Goal: Task Accomplishment & Management: Manage account settings

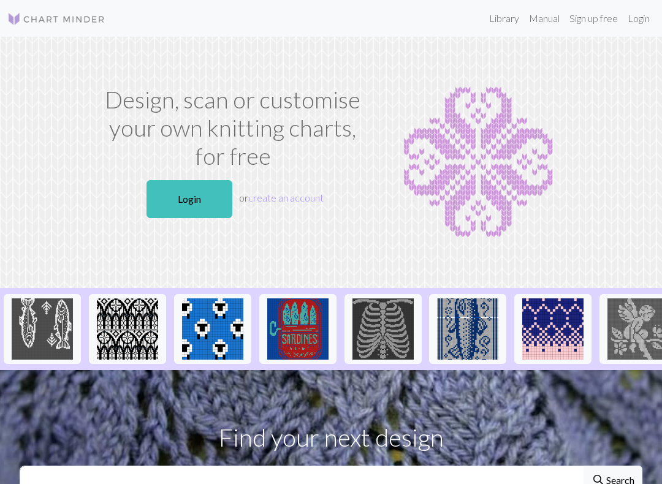
click at [164, 201] on link "Login" at bounding box center [189, 199] width 86 height 38
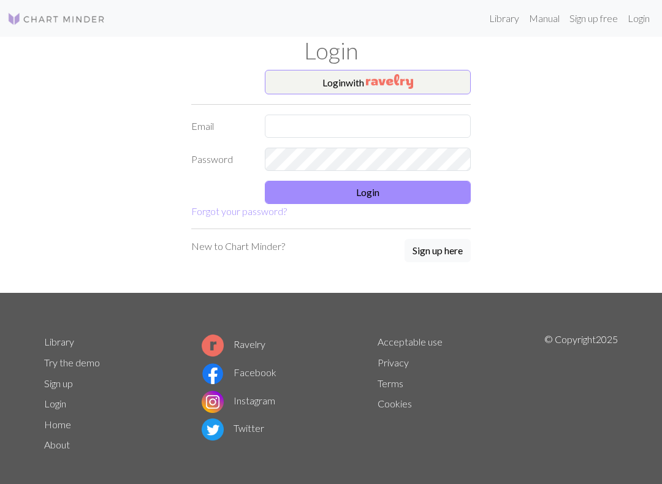
click at [386, 78] on img "button" at bounding box center [389, 81] width 47 height 15
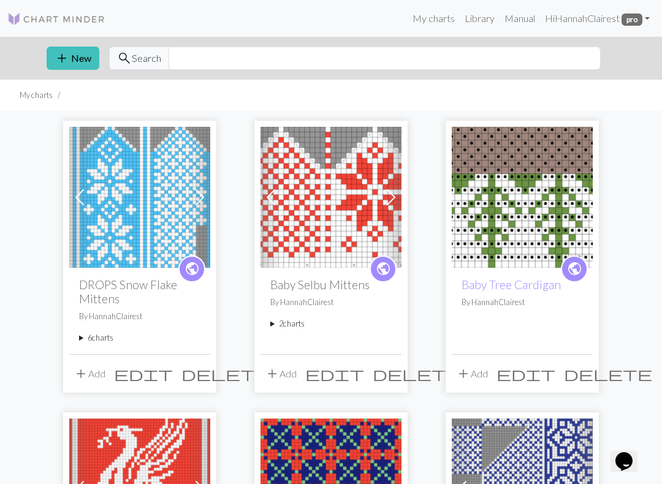
click at [113, 340] on summary "6 charts" at bounding box center [139, 338] width 121 height 12
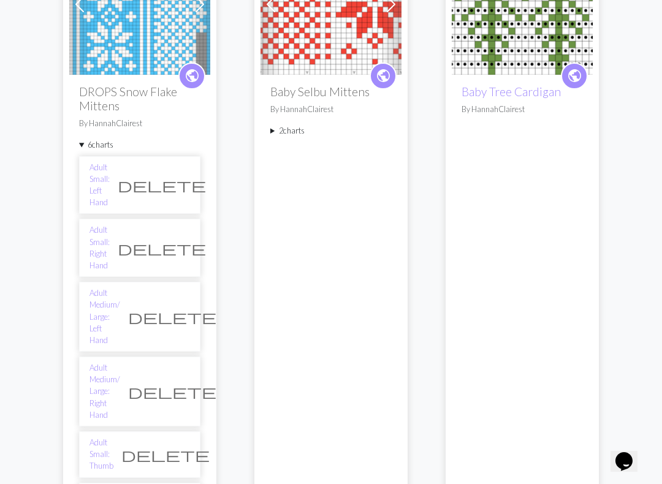
scroll to position [191, 0]
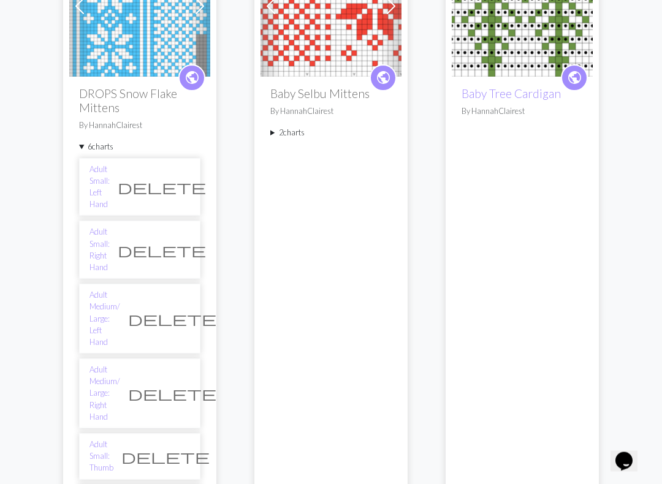
click at [120, 290] on link "Adult Medium/ Large: Left Hand" at bounding box center [104, 319] width 31 height 59
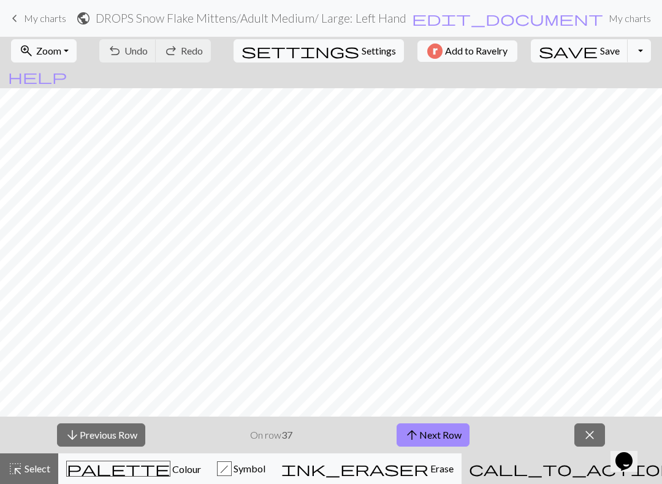
click at [439, 435] on button "arrow_upward Next Row" at bounding box center [433, 435] width 73 height 23
click at [428, 438] on button "arrow_upward Next Row" at bounding box center [433, 435] width 73 height 23
click at [411, 439] on span "arrow_upward" at bounding box center [412, 435] width 15 height 17
click at [438, 433] on button "arrow_upward Next Row" at bounding box center [433, 435] width 73 height 23
click at [436, 429] on button "arrow_upward Next Row" at bounding box center [433, 435] width 73 height 23
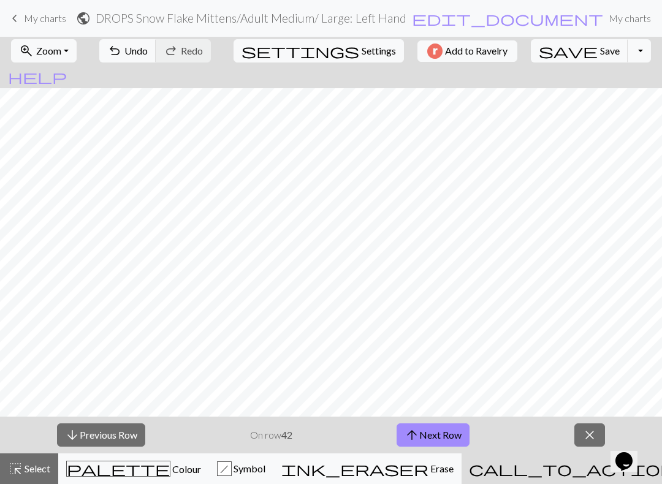
click at [416, 442] on span "arrow_upward" at bounding box center [412, 435] width 15 height 17
click at [452, 443] on button "arrow_upward Next Row" at bounding box center [433, 435] width 73 height 23
click at [436, 445] on button "arrow_upward Next Row" at bounding box center [433, 435] width 73 height 23
click at [373, 23] on h2 "DROPS Snow Flake Mittens / Adult Medium/ Large: Left Hand" at bounding box center [251, 18] width 311 height 14
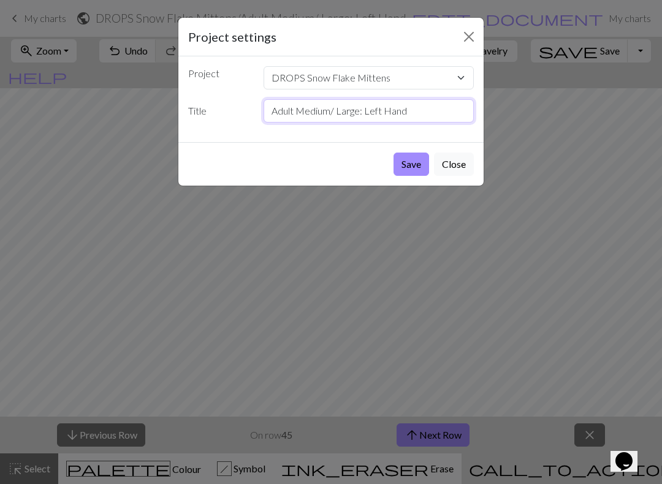
click at [416, 108] on input "Adult Medium/ Large: Left Hand" at bounding box center [369, 110] width 211 height 23
click at [373, 110] on input "Adult Medium/ Large: Left Hand" at bounding box center [369, 110] width 211 height 23
click at [387, 110] on input "Adult Medium/ Large: Left Hand" at bounding box center [369, 110] width 211 height 23
type input "Adult Medium/ Large: Right Hand"
click at [424, 161] on button "Save" at bounding box center [412, 164] width 36 height 23
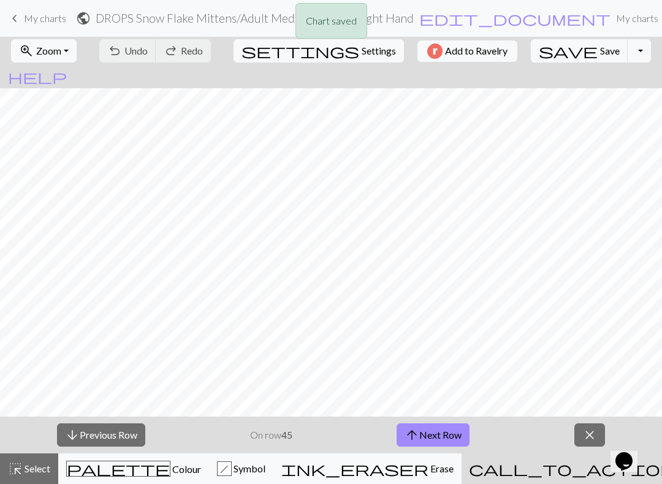
click at [46, 25] on div "Chart saved" at bounding box center [331, 24] width 662 height 48
click at [54, 20] on span "My charts" at bounding box center [45, 18] width 42 height 12
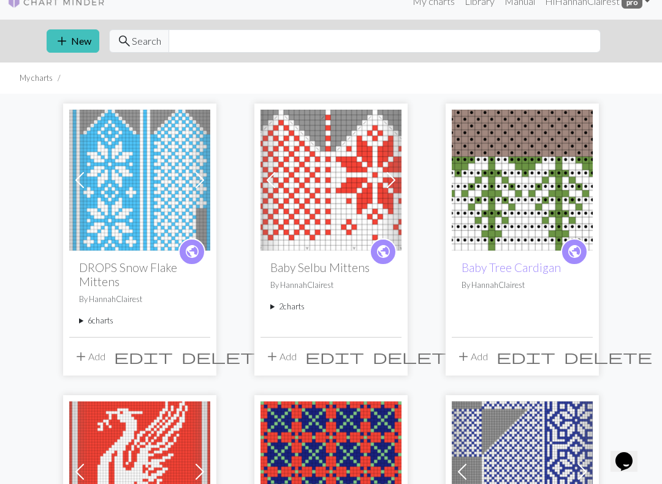
scroll to position [27, 0]
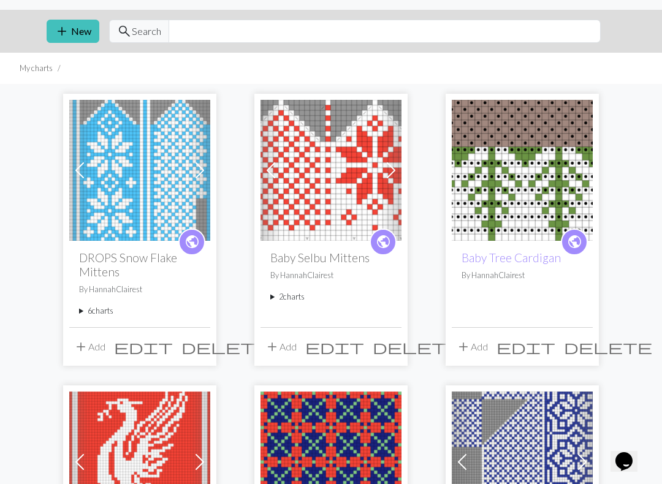
click at [102, 305] on summary "6 charts" at bounding box center [139, 311] width 121 height 12
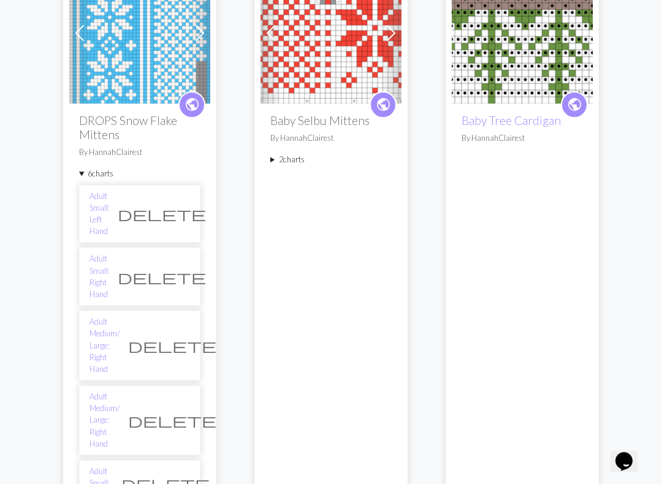
scroll to position [167, 0]
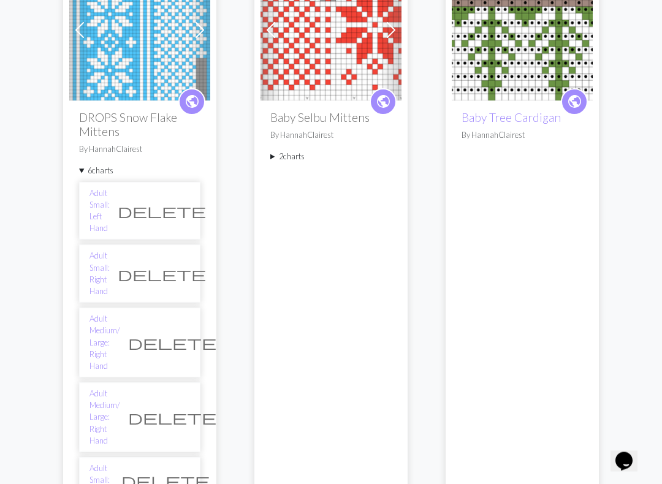
click at [120, 389] on link "Adult Medium/ Large: Right Hand" at bounding box center [104, 418] width 31 height 59
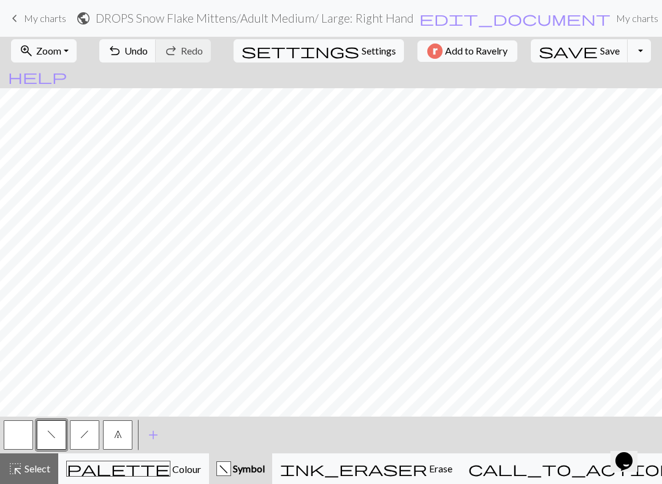
click at [352, 24] on h2 "DROPS Snow Flake Mittens / Adult Medium/ Large: Right Hand" at bounding box center [255, 18] width 318 height 14
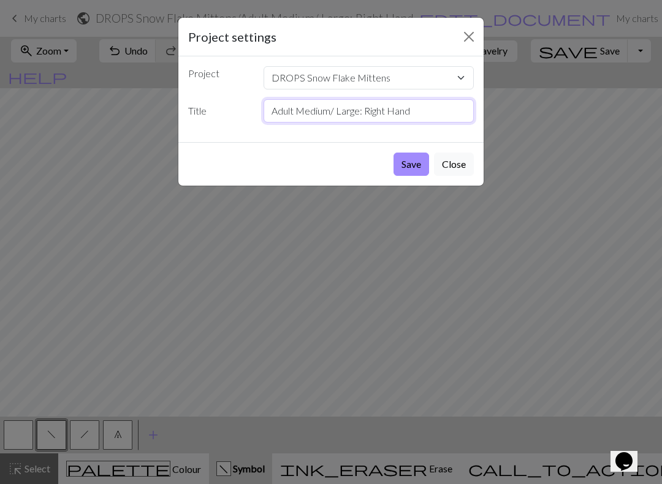
click at [369, 112] on input "Adult Medium/ Large: Right Hand" at bounding box center [369, 110] width 211 height 23
click at [382, 119] on input "Adult Medium/ Large: Right Hand" at bounding box center [369, 110] width 211 height 23
click at [382, 118] on input "Adult Medium/ Large: Right Hand" at bounding box center [369, 110] width 211 height 23
type input "Adult Medium/ Large: Left Hand"
click at [419, 158] on button "Save" at bounding box center [412, 164] width 36 height 23
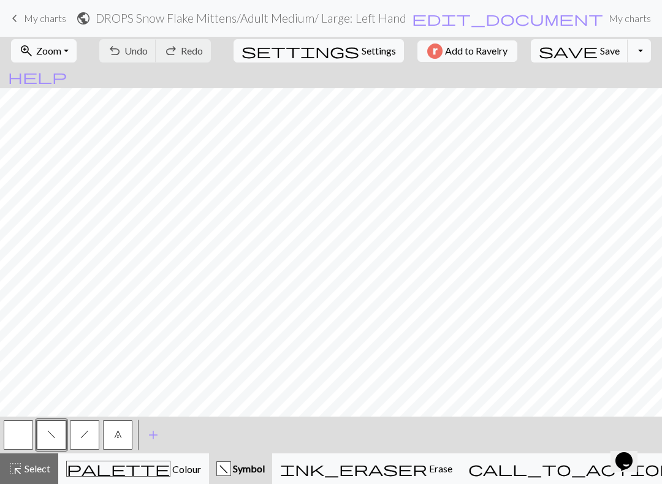
click at [59, 20] on span "My charts" at bounding box center [45, 18] width 42 height 12
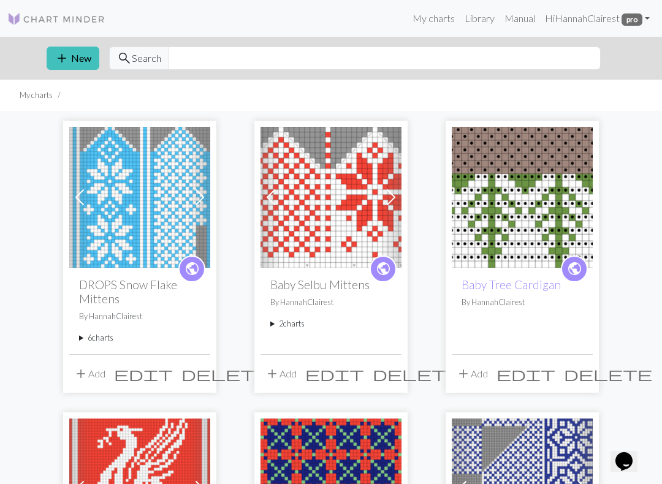
click at [109, 332] on summary "6 charts" at bounding box center [139, 338] width 121 height 12
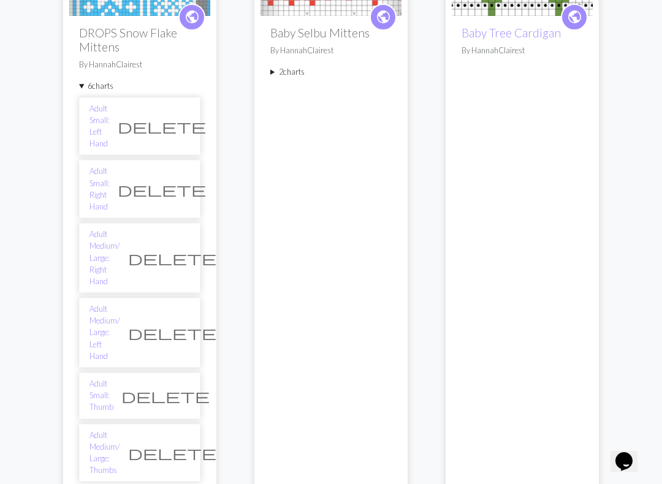
scroll to position [254, 0]
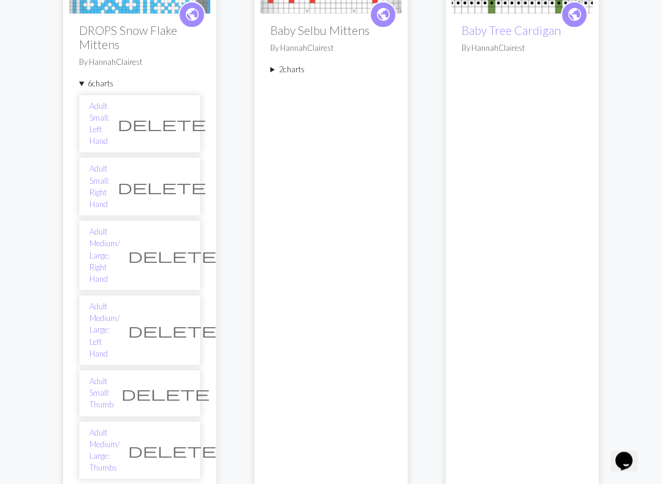
click at [110, 110] on link "Adult Small: Left Hand" at bounding box center [99, 124] width 20 height 47
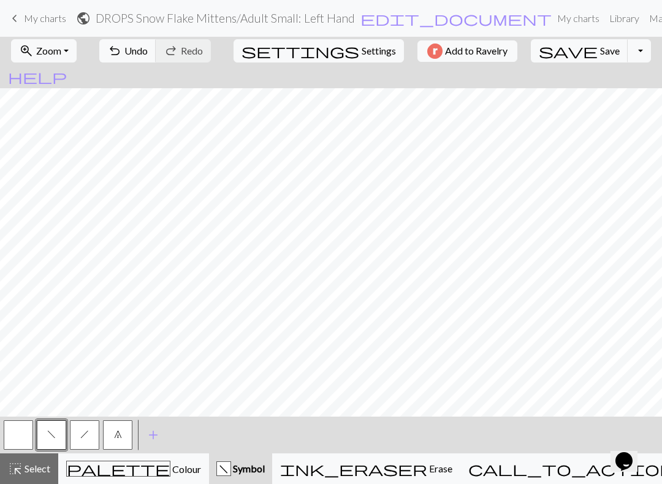
click at [341, 24] on h2 "DROPS Snow Flake Mittens / Adult Small: Left Hand" at bounding box center [225, 18] width 259 height 14
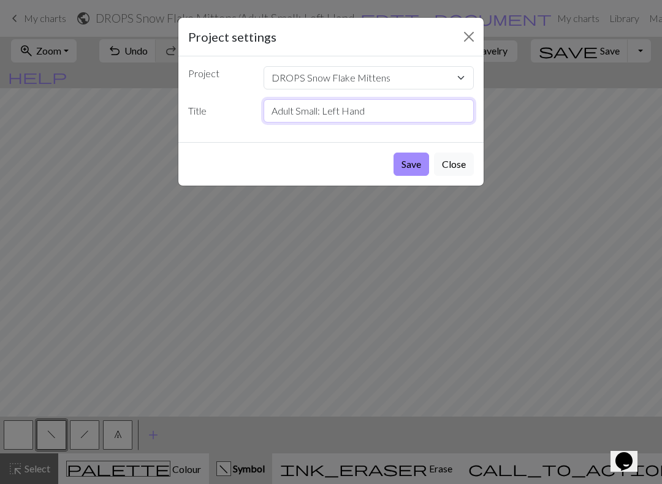
click at [342, 118] on input "Adult Small: Left Hand" at bounding box center [369, 110] width 211 height 23
click at [321, 110] on input "Adult Small: Left Hand" at bounding box center [369, 110] width 211 height 23
click at [347, 112] on input "Adult Small: Left Hand" at bounding box center [369, 110] width 211 height 23
click at [346, 112] on input "Adult Small: Left Hand" at bounding box center [369, 110] width 211 height 23
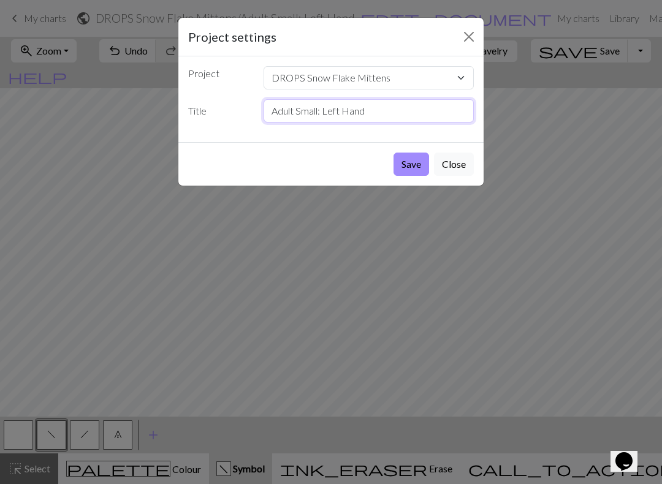
click at [329, 112] on input "Adult Small: Left Hand" at bounding box center [369, 110] width 211 height 23
type input "Adult Small: Right Hand"
click at [416, 164] on button "Save" at bounding box center [412, 164] width 36 height 23
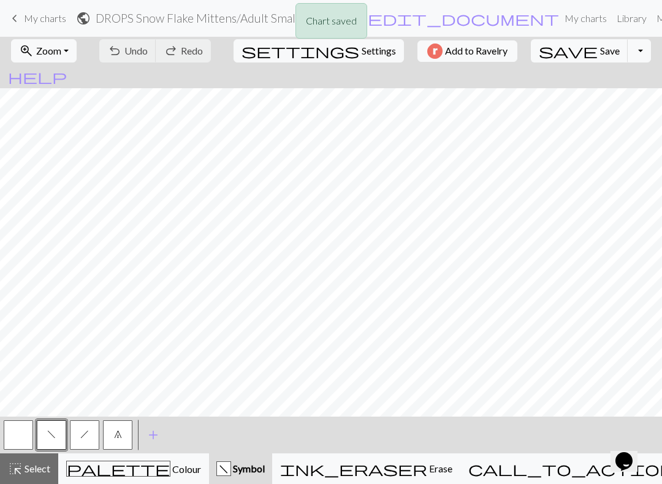
click at [25, 26] on div "Chart saved" at bounding box center [331, 24] width 662 height 48
click at [44, 15] on span "My charts" at bounding box center [45, 18] width 42 height 12
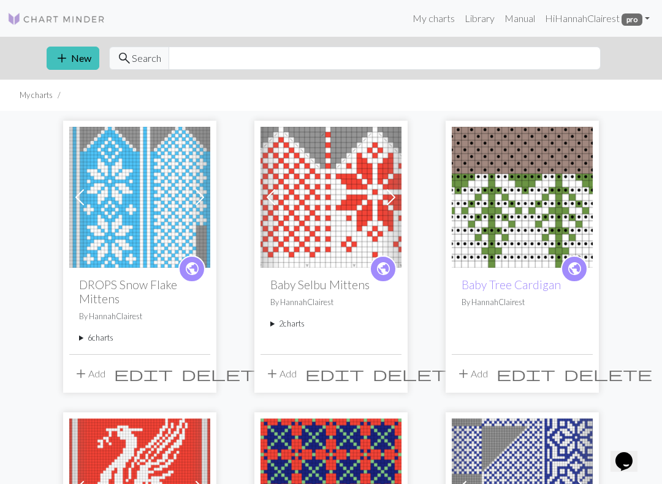
click at [105, 334] on summary "6 charts" at bounding box center [139, 338] width 121 height 12
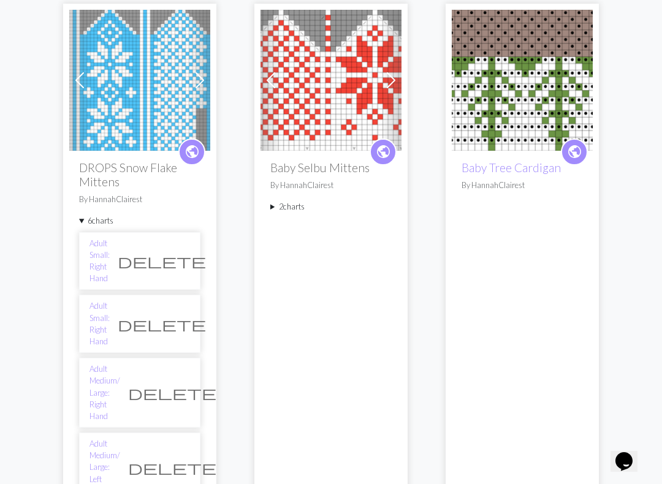
scroll to position [120, 0]
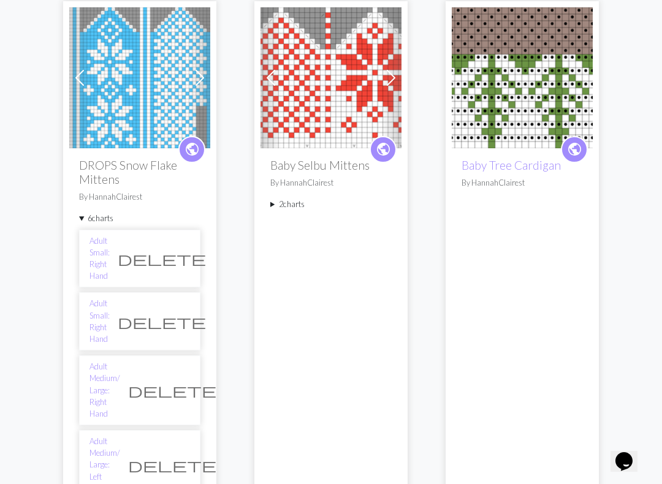
click at [98, 298] on link "Adult Small: Right Hand" at bounding box center [99, 321] width 20 height 47
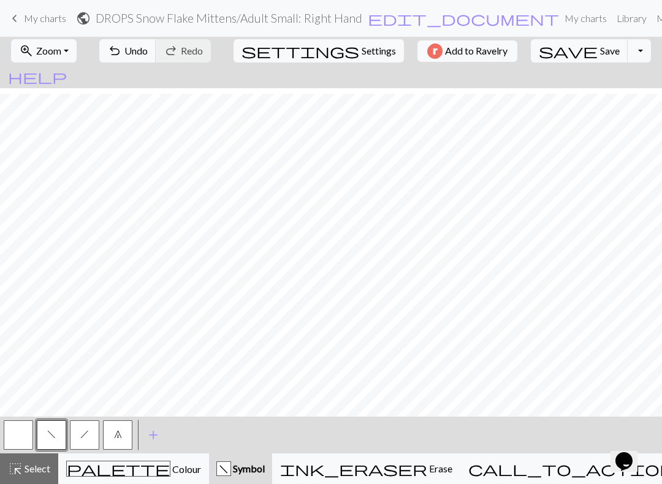
scroll to position [12, 0]
click at [148, 50] on span "Undo" at bounding box center [135, 51] width 23 height 12
click at [272, 18] on h2 "DROPS Snow Flake Mittens / Adult Small: Right Hand" at bounding box center [229, 18] width 267 height 14
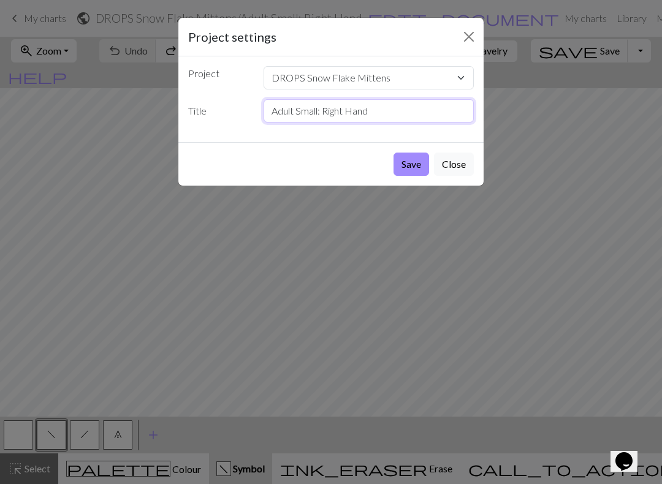
click at [341, 107] on input "Adult Small: Right Hand" at bounding box center [369, 110] width 211 height 23
click at [341, 106] on input "Adult Small: Right Hand" at bounding box center [369, 110] width 211 height 23
click at [336, 108] on input "Adult Small: Right Hand" at bounding box center [369, 110] width 211 height 23
click at [336, 107] on input "Adult Small: Right Hand" at bounding box center [369, 110] width 211 height 23
type input "Adult Small: Left Hand"
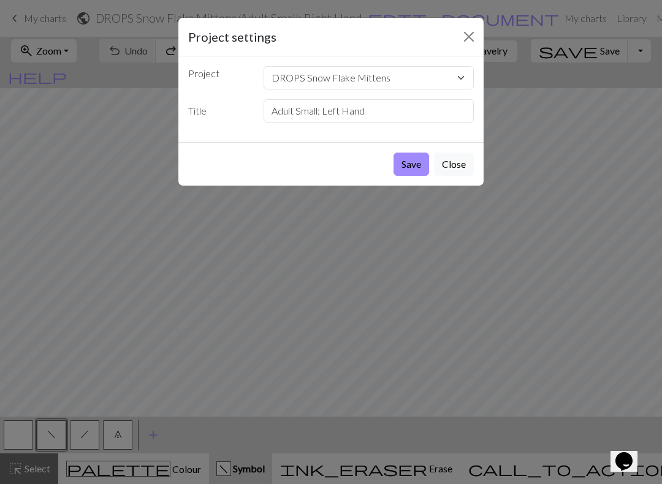
click at [422, 164] on button "Save" at bounding box center [412, 164] width 36 height 23
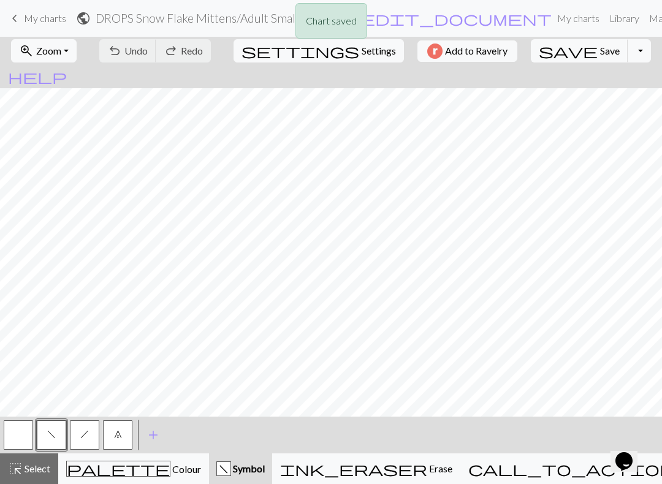
click at [39, 25] on div "Chart saved" at bounding box center [331, 24] width 662 height 48
click at [47, 12] on span "My charts" at bounding box center [45, 18] width 42 height 12
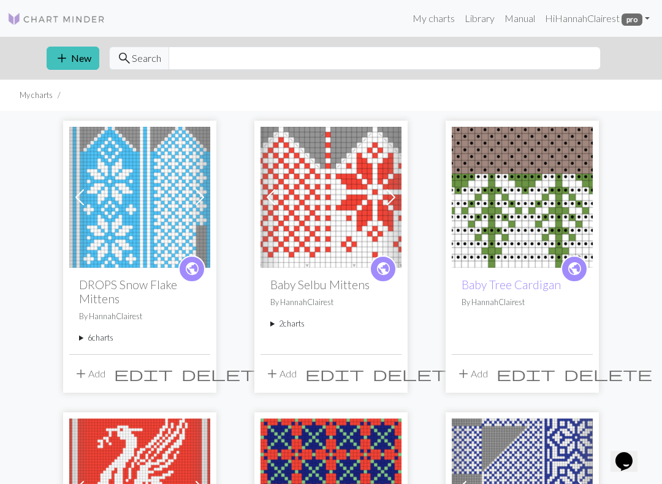
scroll to position [1, 0]
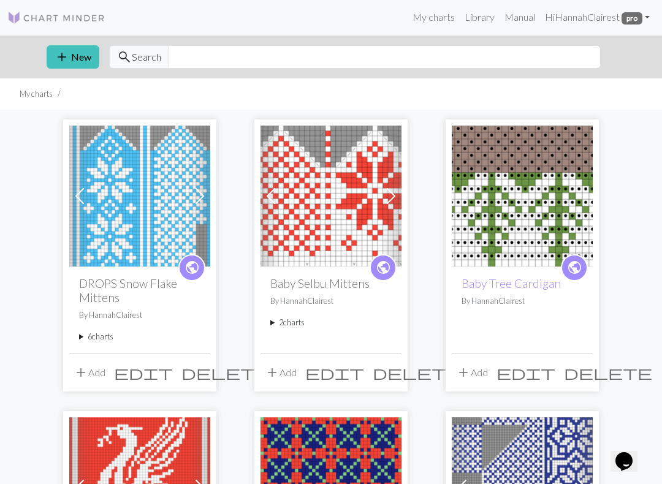
click at [93, 324] on div "public DROPS Snow Flake Mittens By HannahClairest 6 charts Adult Small: Right H…" at bounding box center [139, 310] width 141 height 86
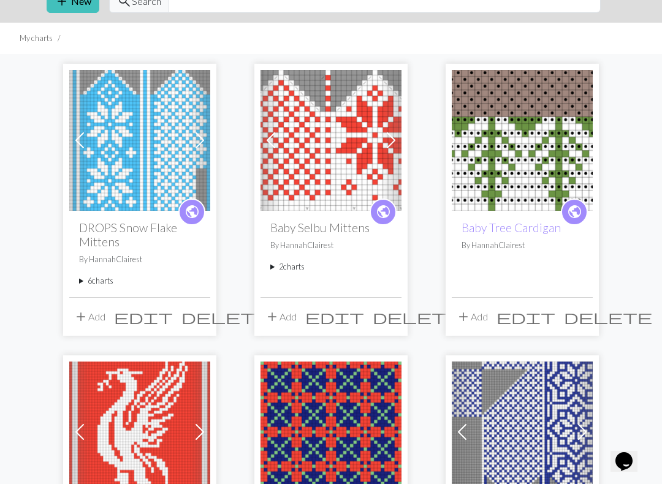
scroll to position [69, 0]
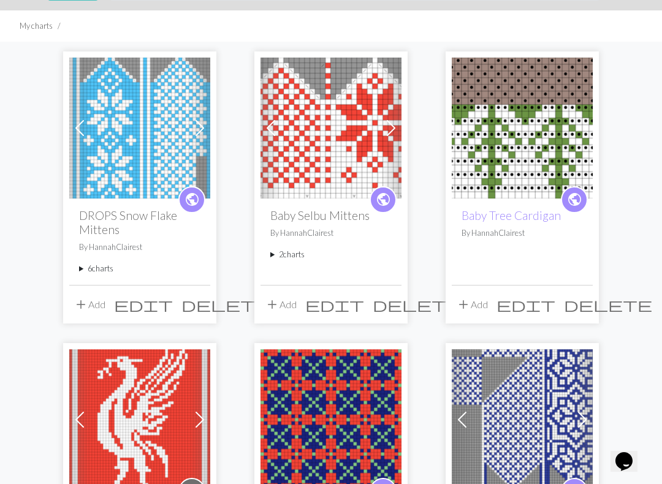
click at [111, 263] on summary "6 charts" at bounding box center [139, 269] width 121 height 12
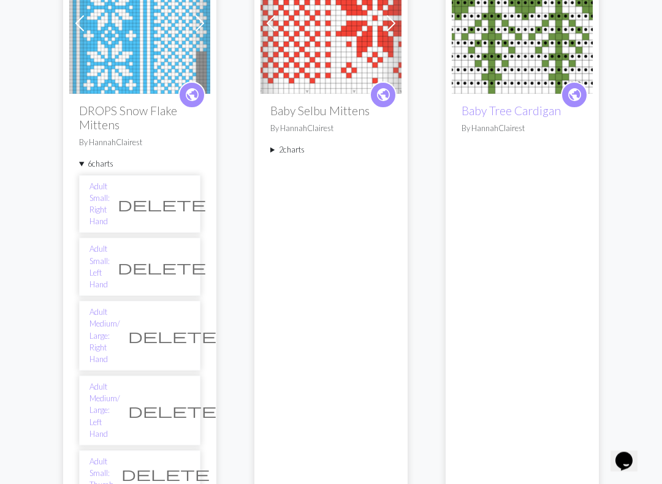
scroll to position [174, 0]
